Goal: Information Seeking & Learning: Stay updated

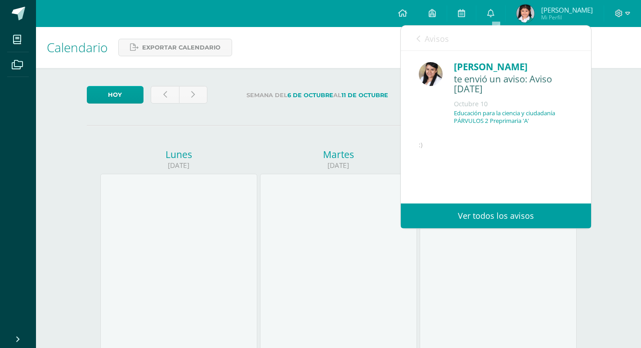
scroll to position [73, 0]
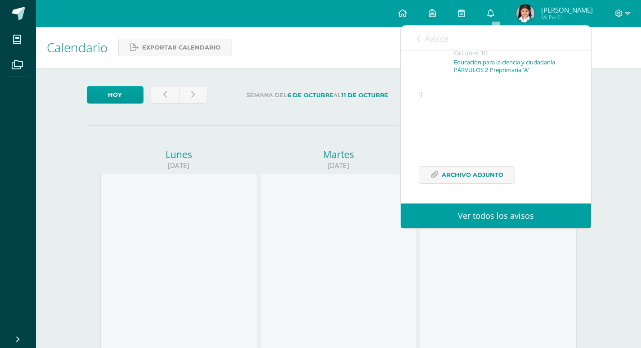
click at [422, 42] on link "Avisos" at bounding box center [433, 39] width 32 height 26
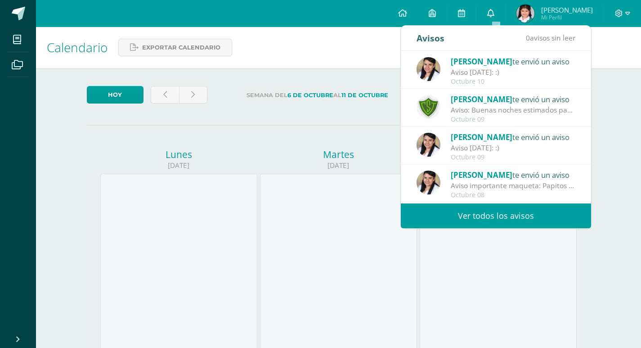
click at [495, 11] on icon at bounding box center [490, 13] width 7 height 8
click at [470, 78] on div "Octubre 10" at bounding box center [513, 82] width 125 height 8
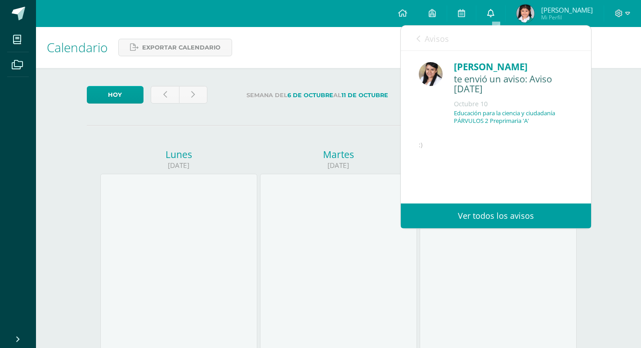
click at [493, 13] on icon at bounding box center [490, 13] width 7 height 8
click at [423, 39] on link "Avisos" at bounding box center [433, 39] width 32 height 26
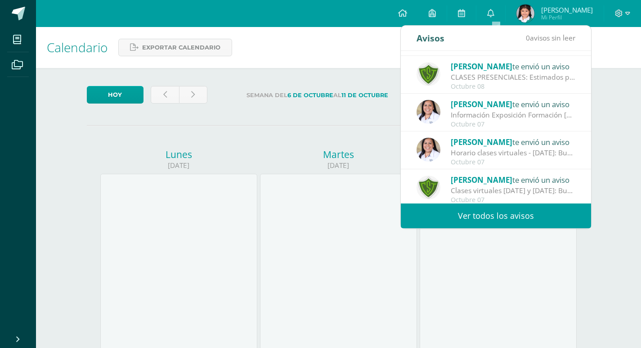
scroll to position [150, 0]
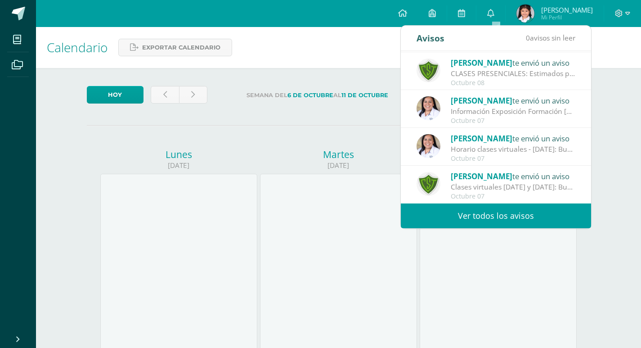
click at [495, 211] on link "Ver todos los avisos" at bounding box center [496, 215] width 190 height 25
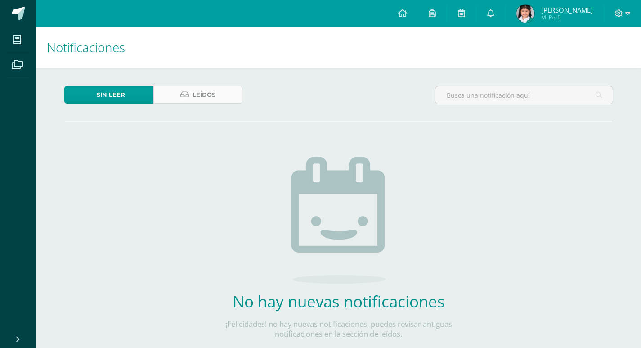
click at [222, 103] on link "Leídos" at bounding box center [197, 95] width 89 height 18
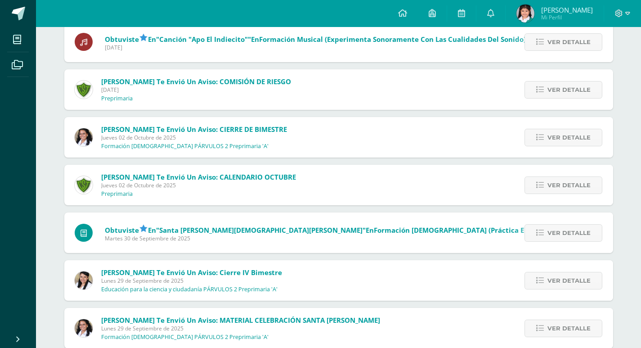
scroll to position [735, 0]
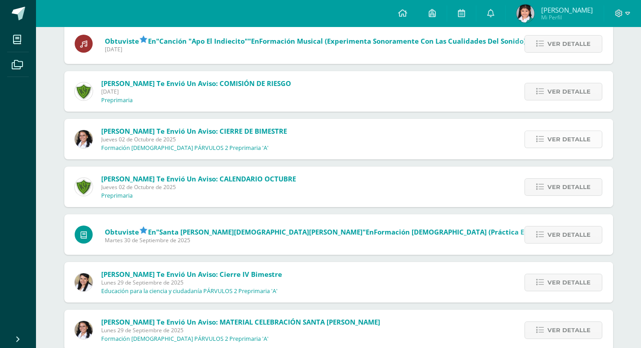
click at [566, 138] on span "Ver detalle" at bounding box center [569, 139] width 43 height 17
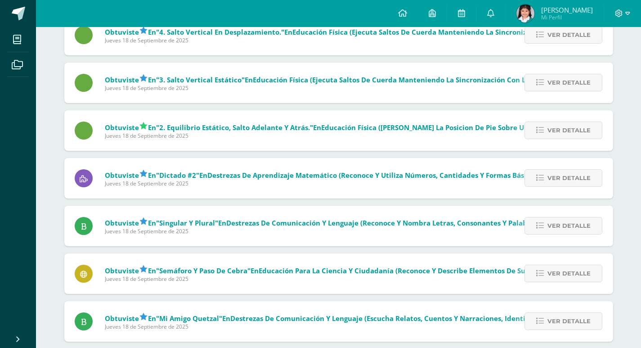
scroll to position [2264, 0]
